Goal: Transaction & Acquisition: Subscribe to service/newsletter

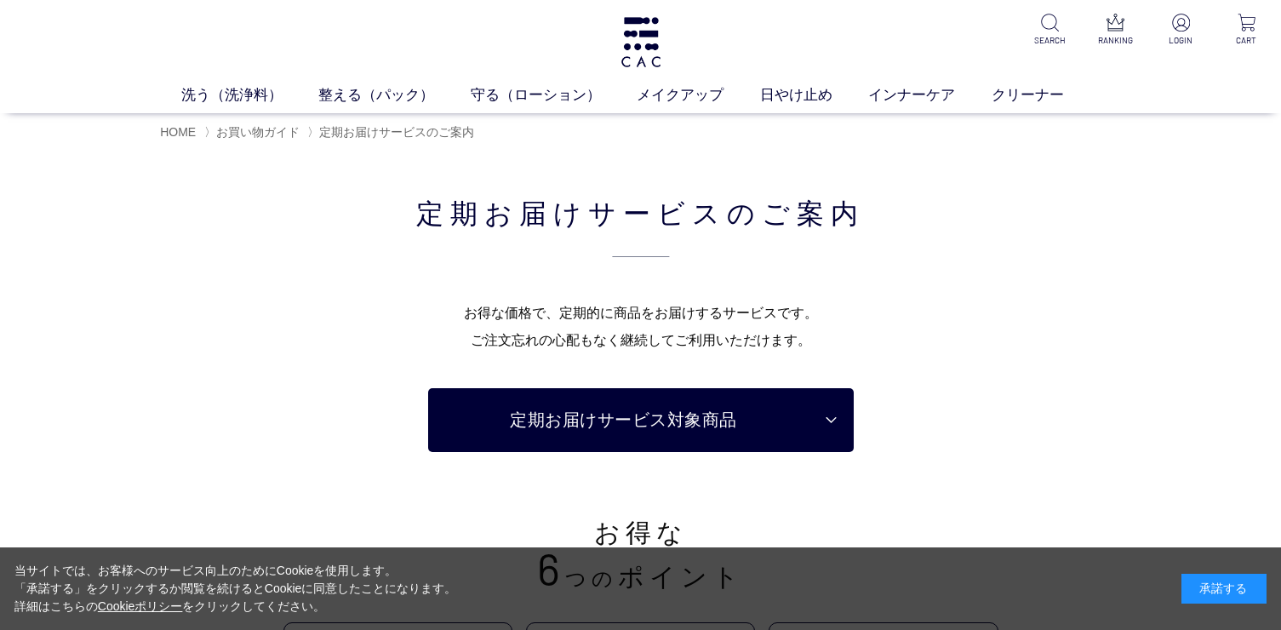
scroll to position [123, 0]
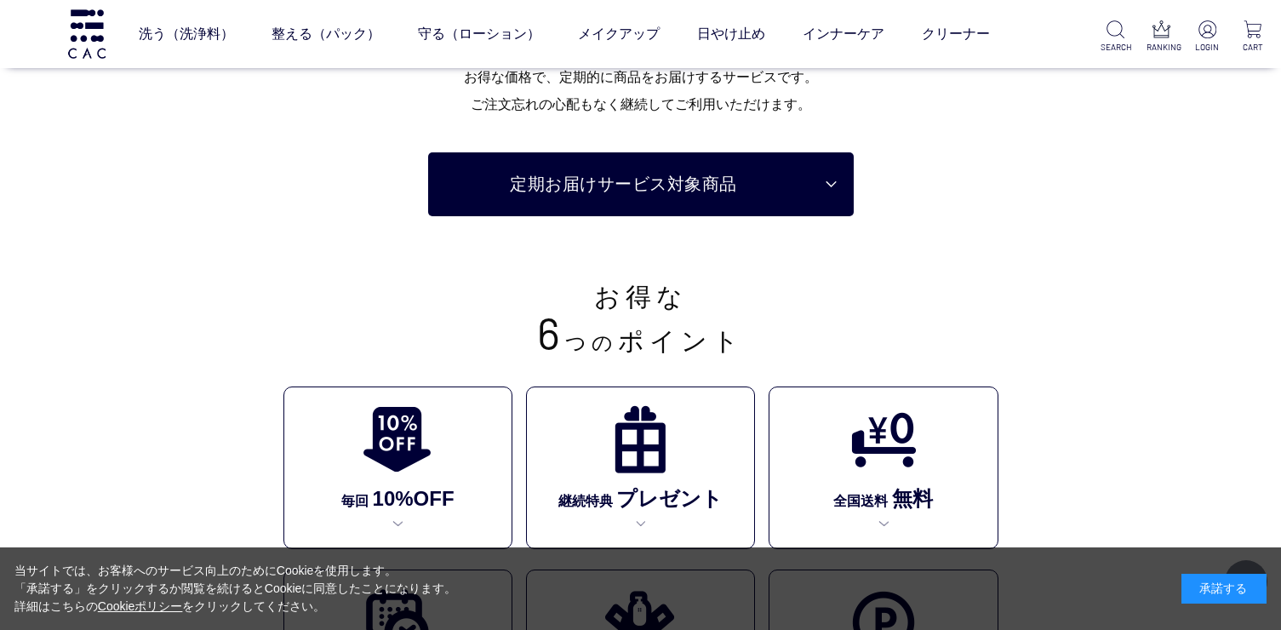
click at [1206, 593] on div "承諾する" at bounding box center [1224, 589] width 85 height 30
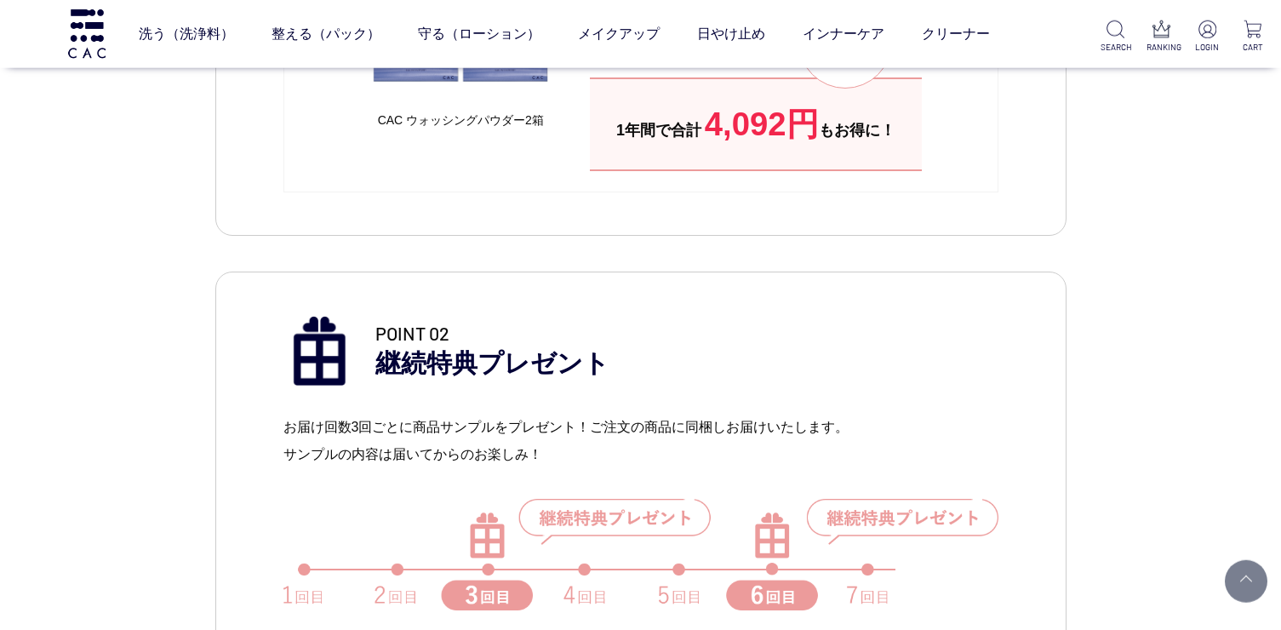
scroll to position [1226, 0]
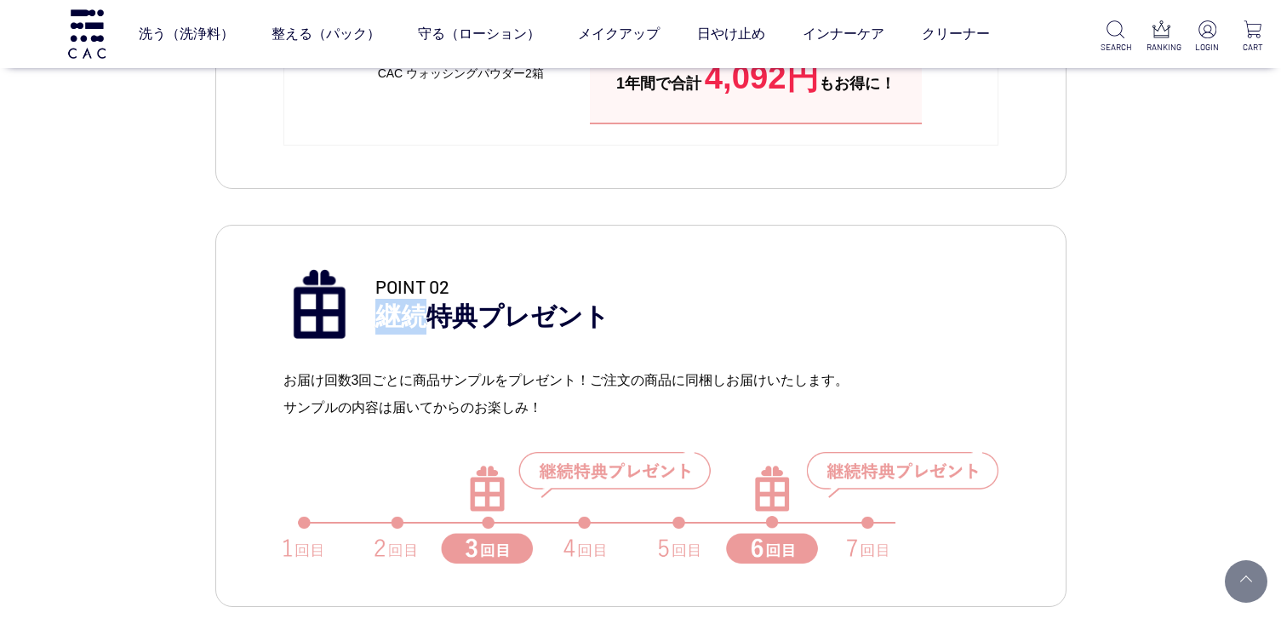
drag, startPoint x: 437, startPoint y: 324, endPoint x: 377, endPoint y: 327, distance: 59.7
click at [377, 327] on p "POINT 02 継続特典プレゼント" at bounding box center [686, 303] width 623 height 61
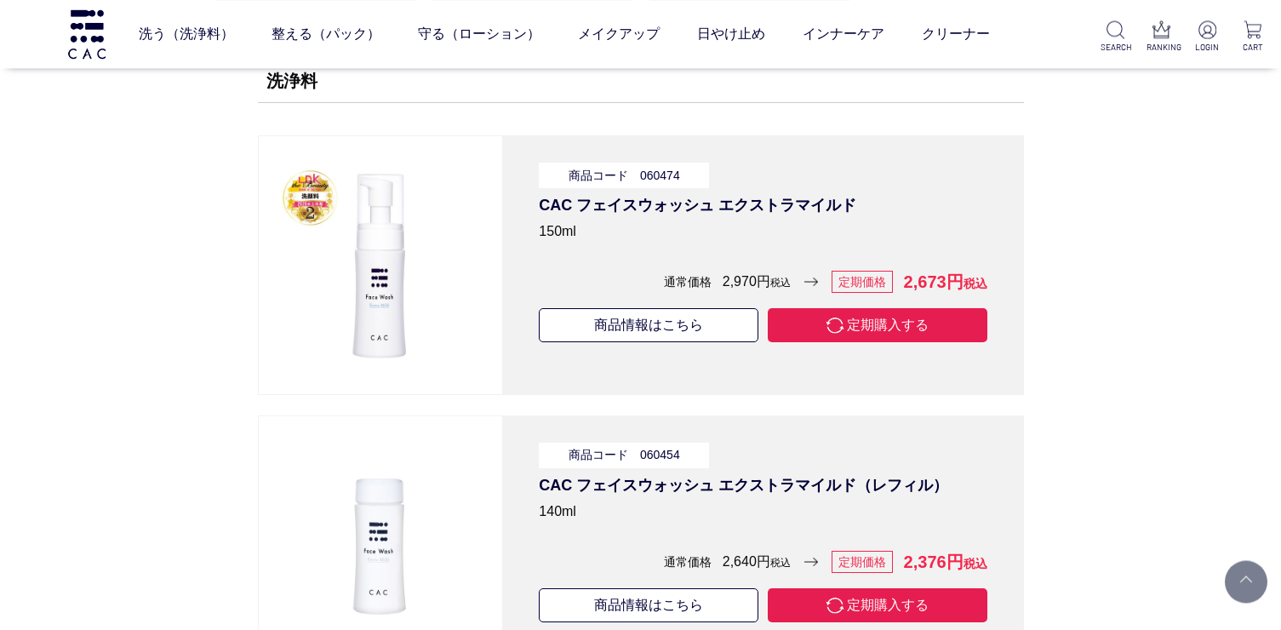
scroll to position [4781, 0]
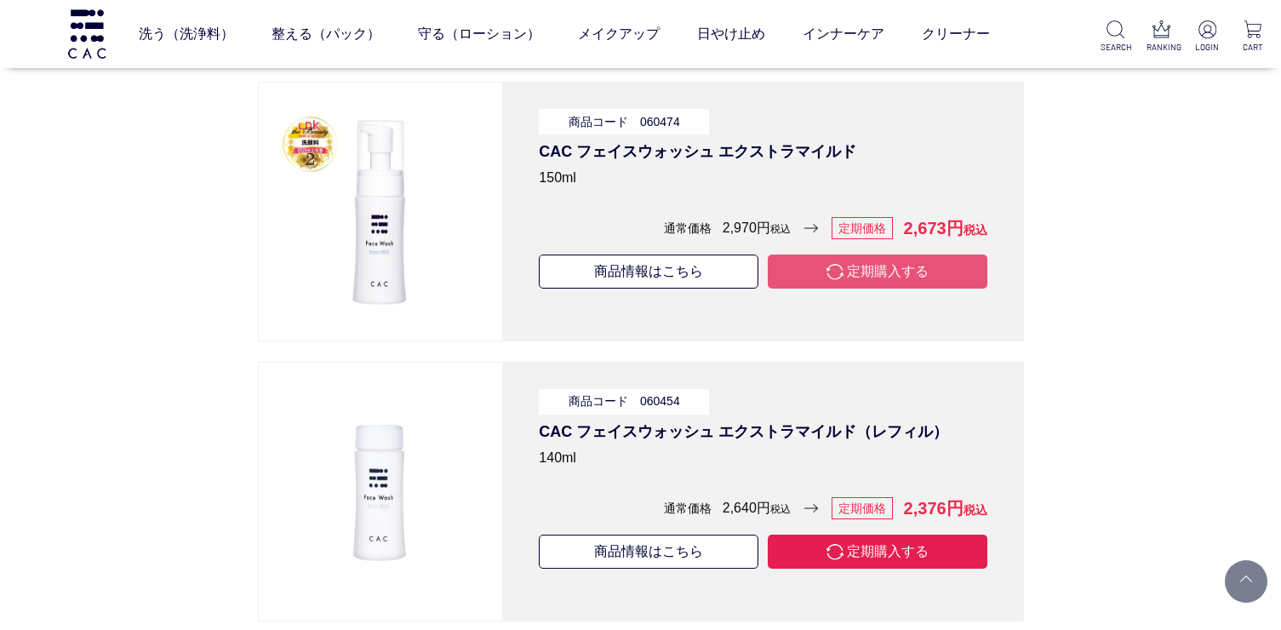
click at [857, 274] on button "定期購入する" at bounding box center [878, 272] width 220 height 34
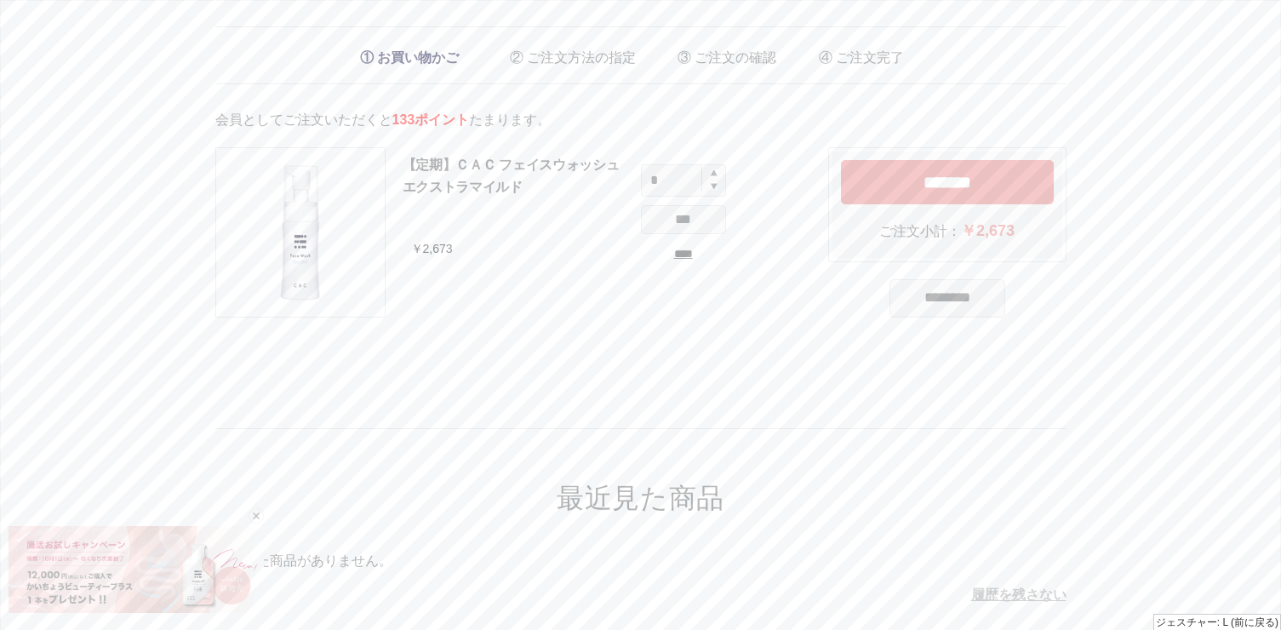
drag, startPoint x: 809, startPoint y: 278, endPoint x: 513, endPoint y: 279, distance: 295.4
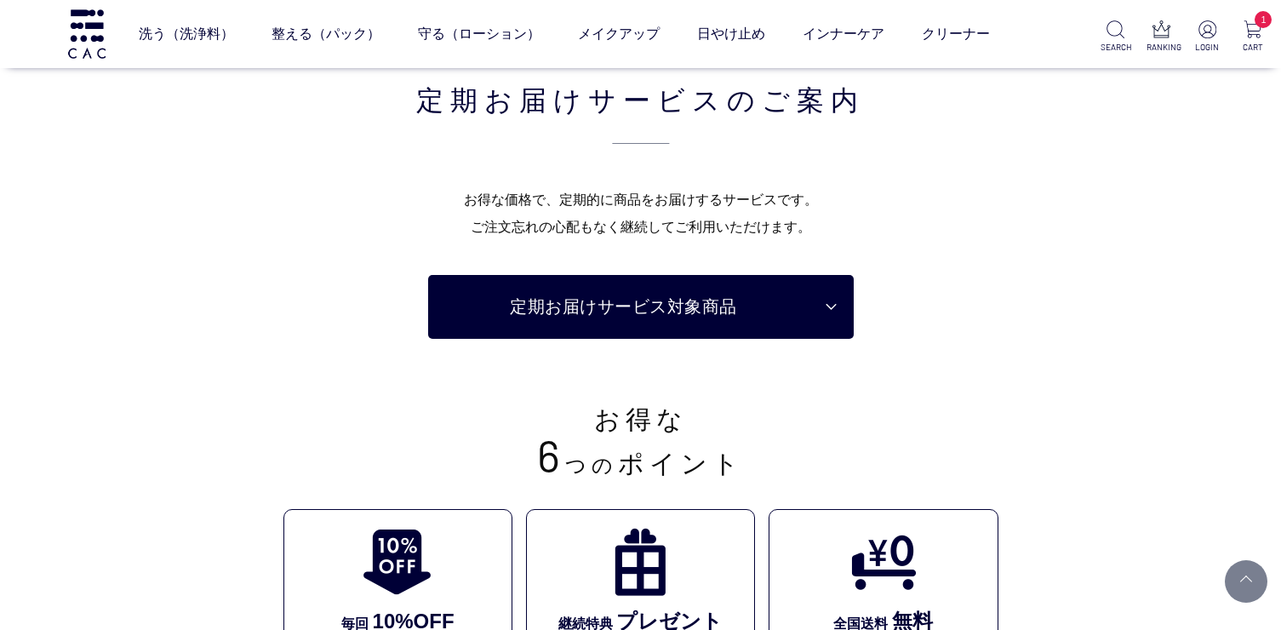
scroll to position [4781, 0]
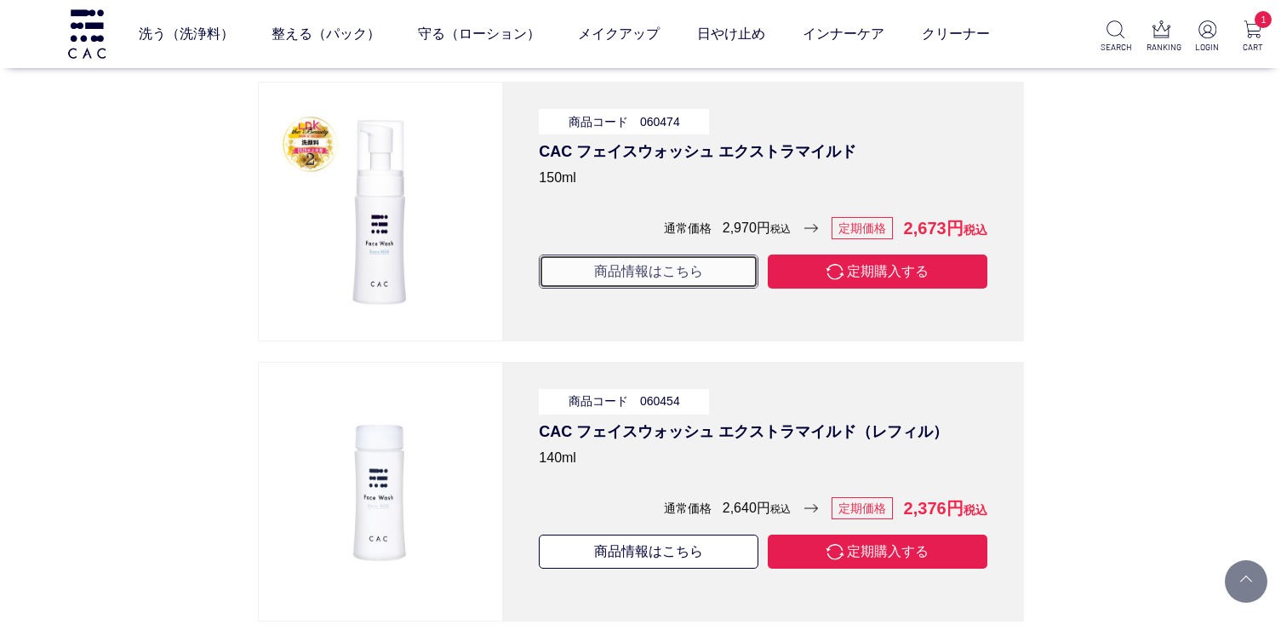
click at [579, 273] on link "商品情報はこちら" at bounding box center [649, 272] width 220 height 34
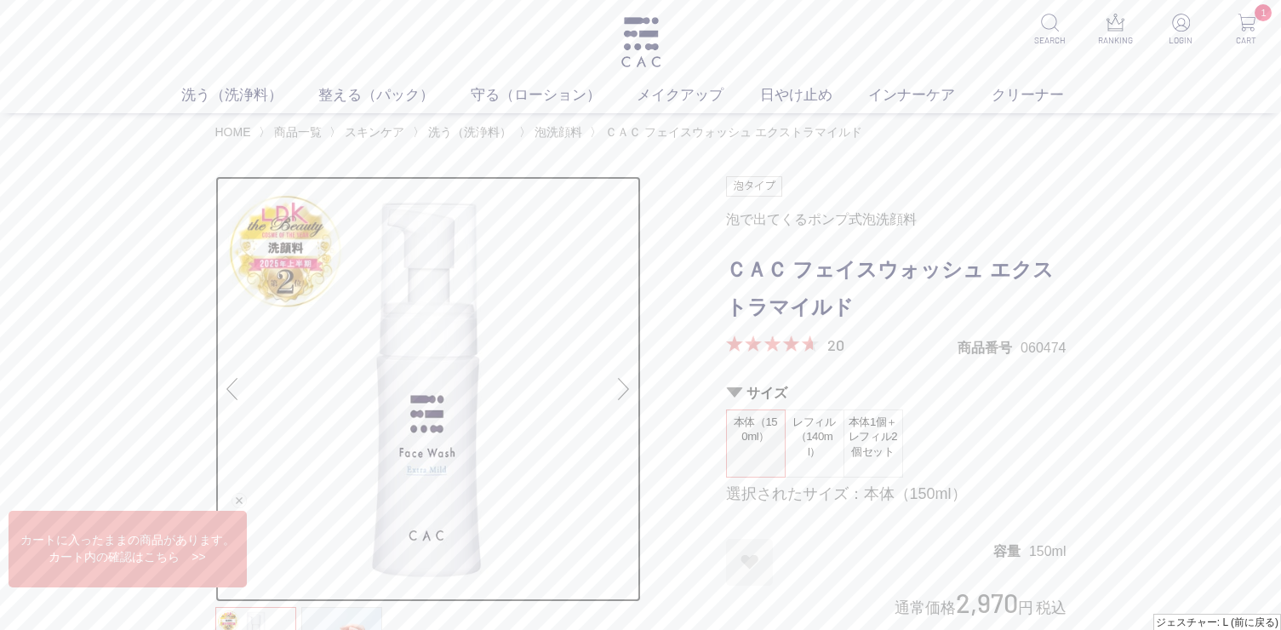
drag, startPoint x: 587, startPoint y: 276, endPoint x: 509, endPoint y: 278, distance: 78.3
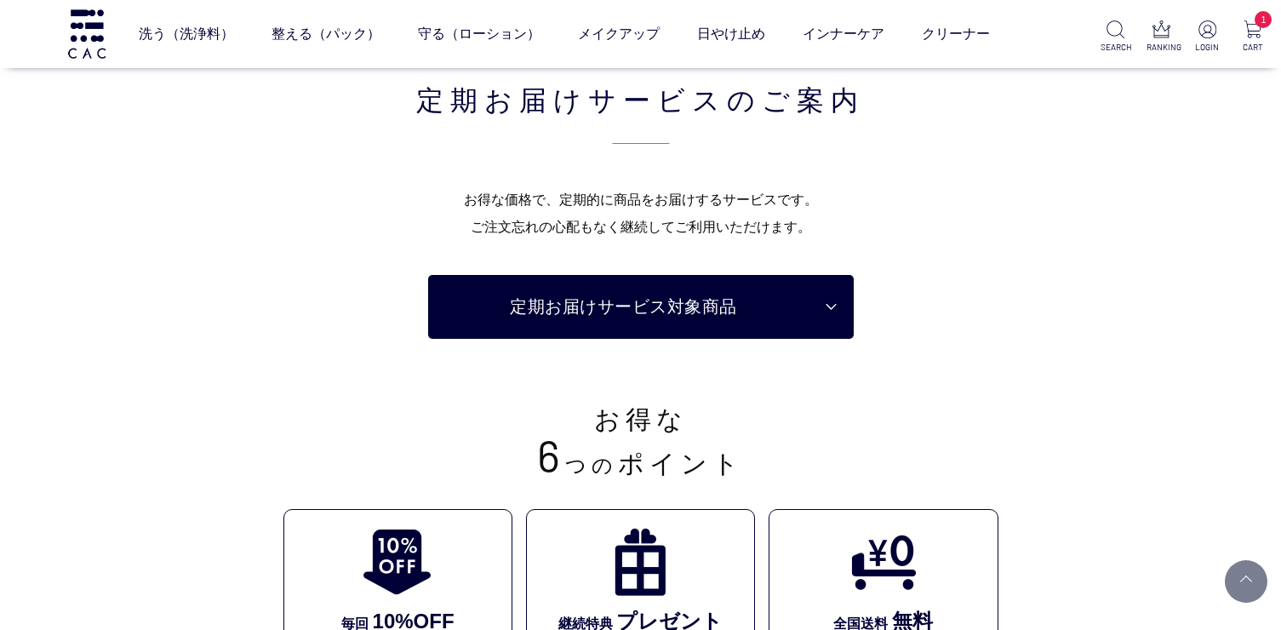
scroll to position [4781, 0]
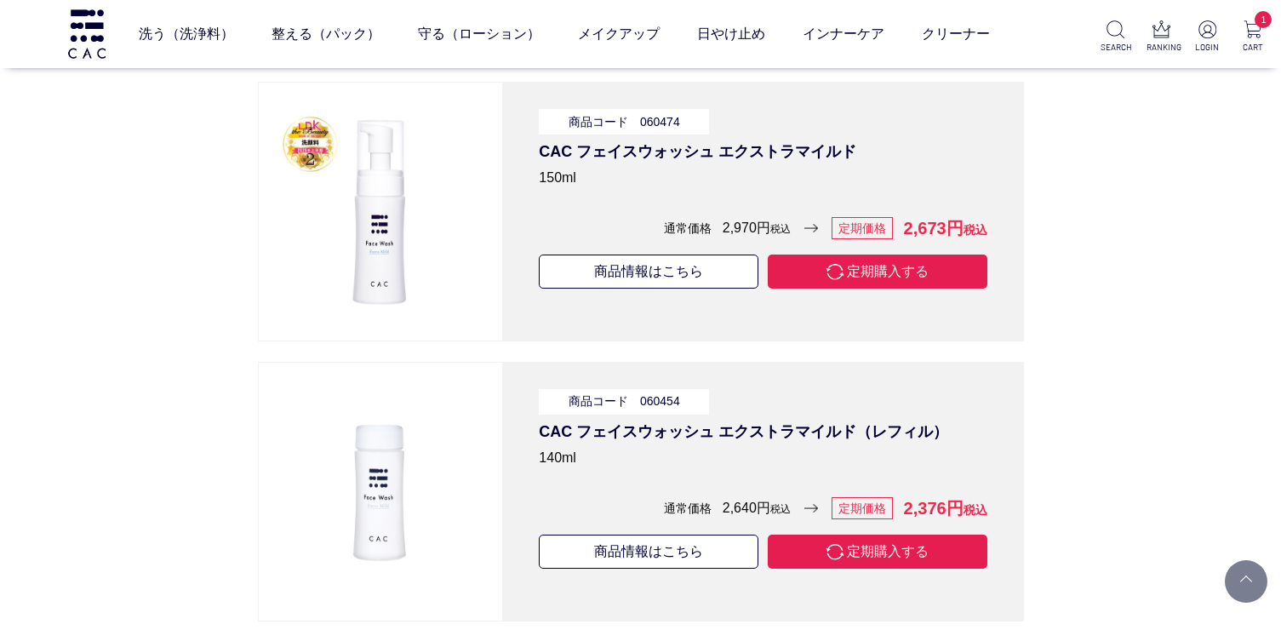
click at [879, 274] on button "定期購入する" at bounding box center [878, 272] width 220 height 34
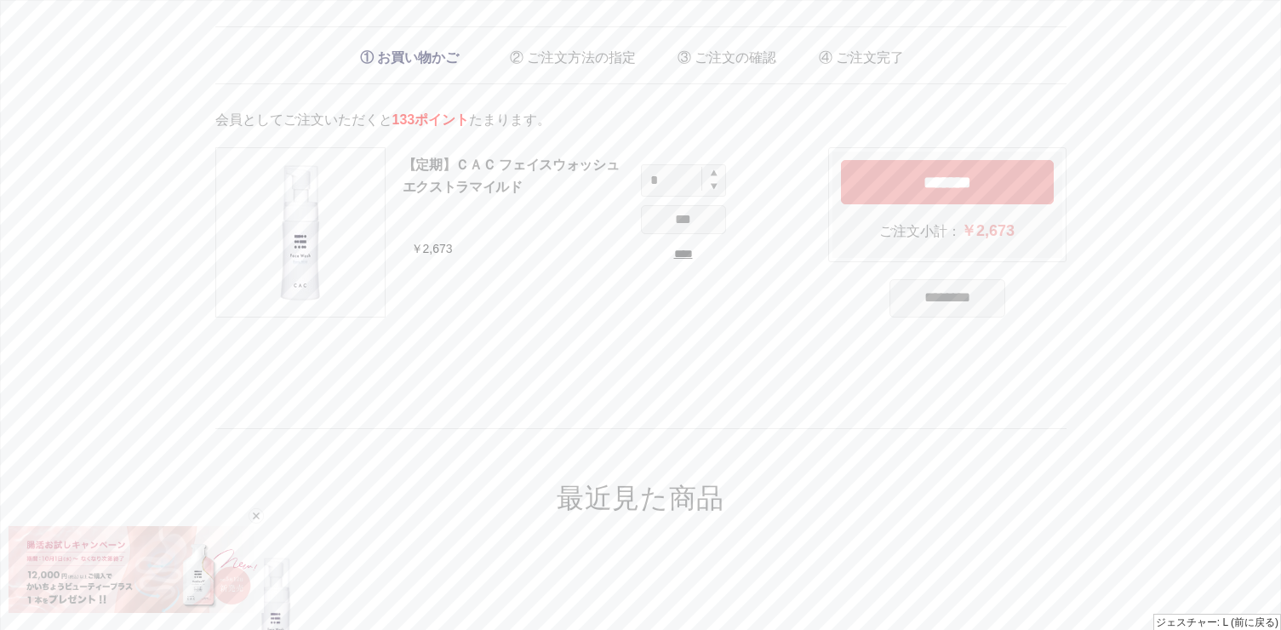
drag, startPoint x: 559, startPoint y: 351, endPoint x: 455, endPoint y: 351, distance: 103.9
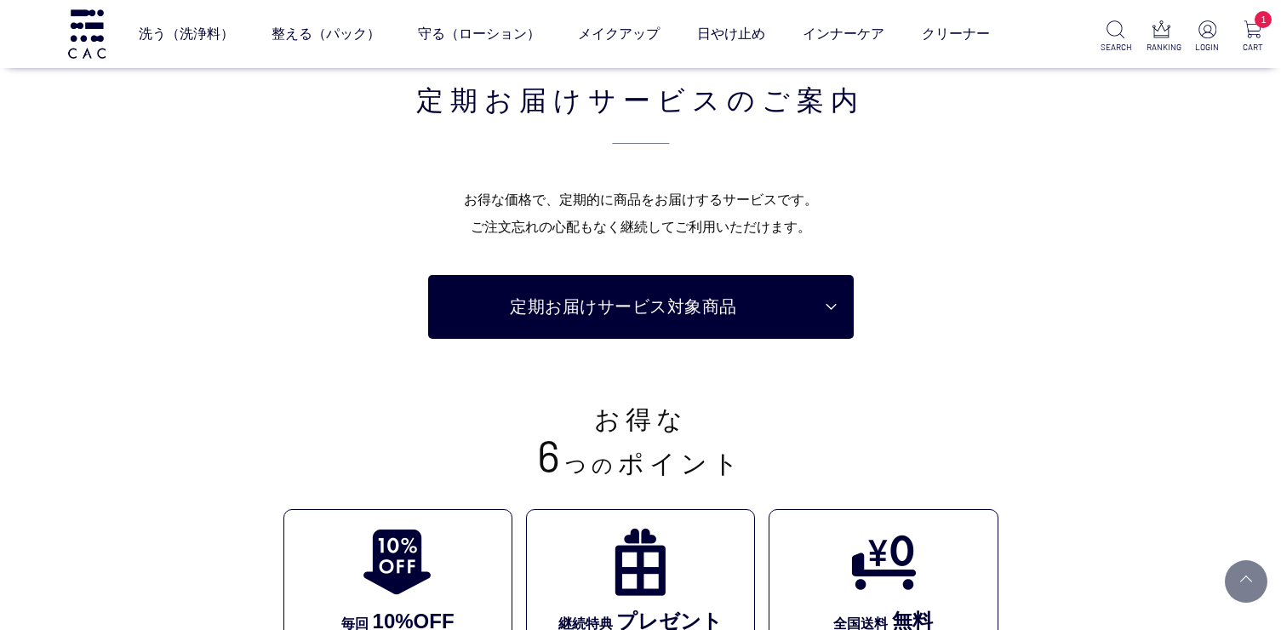
scroll to position [4781, 0]
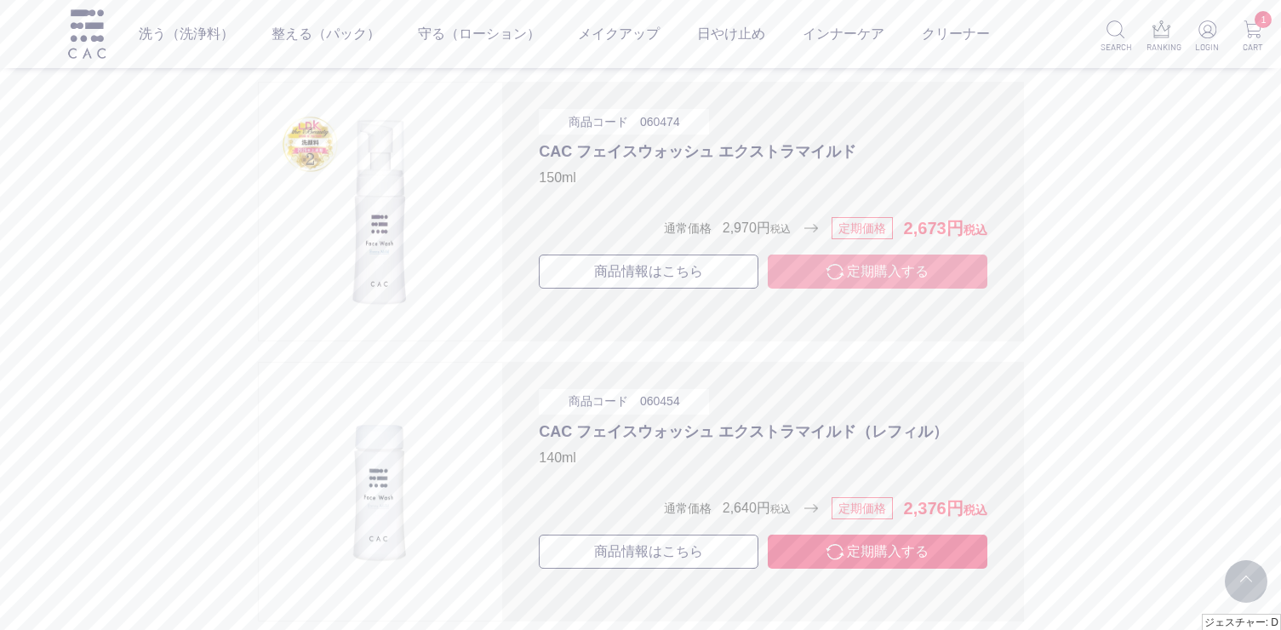
drag, startPoint x: 669, startPoint y: 329, endPoint x: 919, endPoint y: 282, distance: 254.8
